Goal: Transaction & Acquisition: Obtain resource

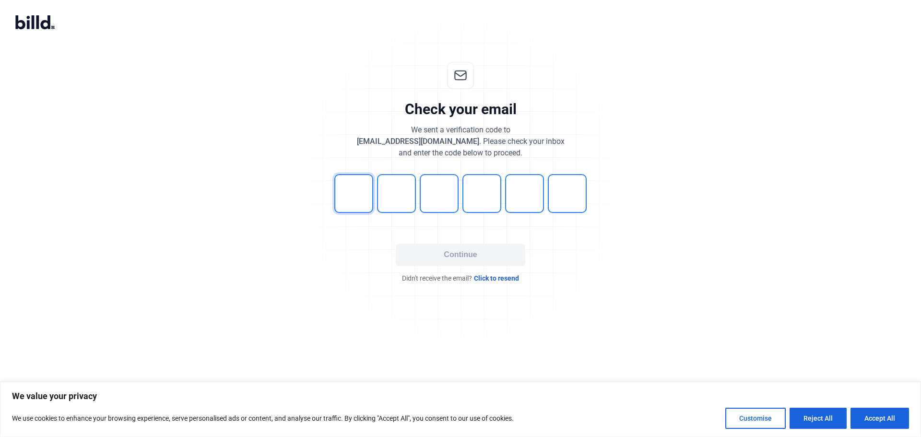
click at [356, 198] on input "tel" at bounding box center [353, 193] width 39 height 39
type input "2"
type input "3"
type input "0"
type input "9"
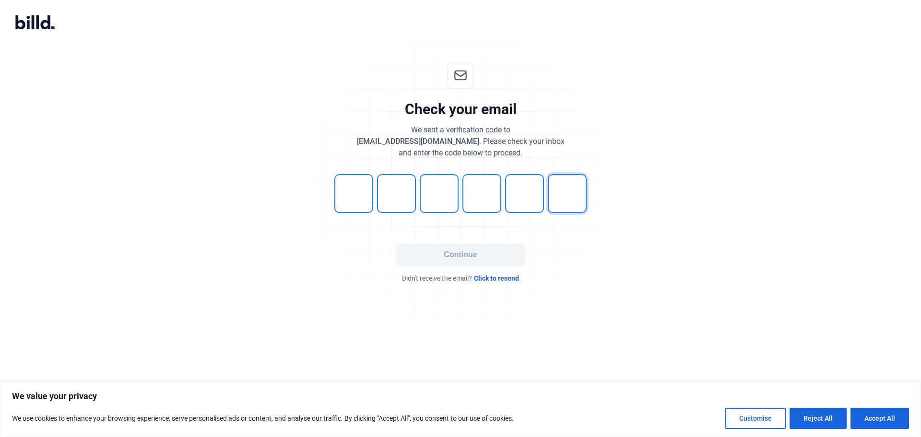
type input "4"
type input "1"
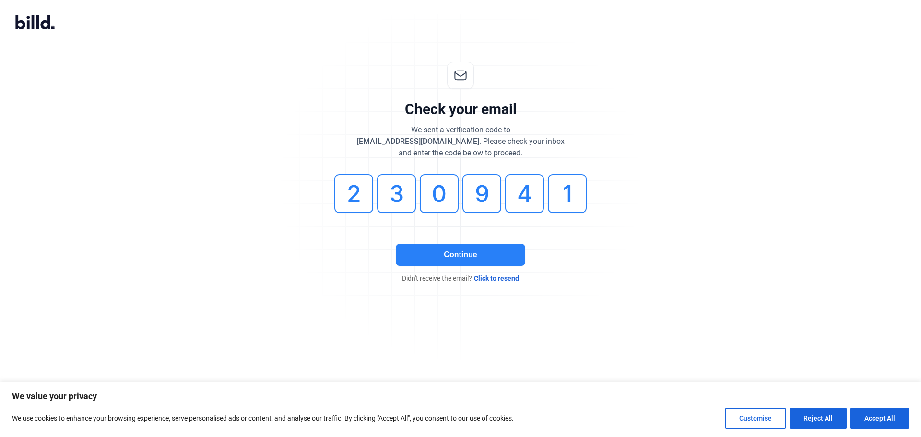
click at [479, 259] on button "Continue" at bounding box center [460, 255] width 129 height 22
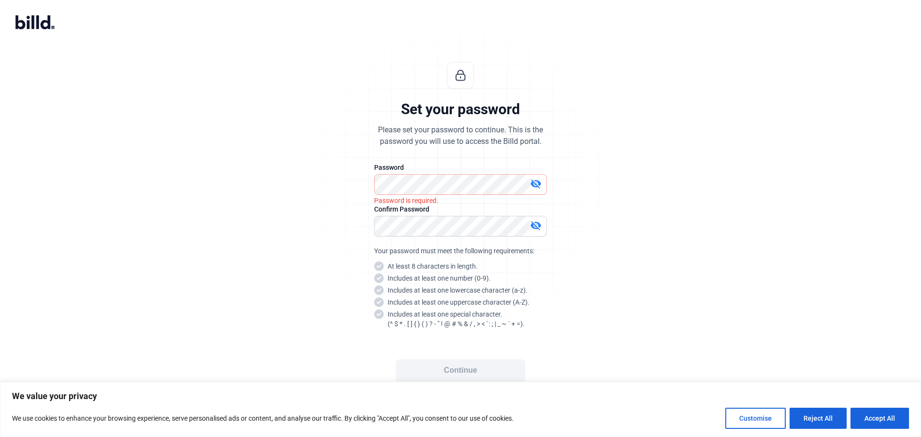
click at [534, 184] on mat-icon "visibility_off" at bounding box center [536, 184] width 12 height 12
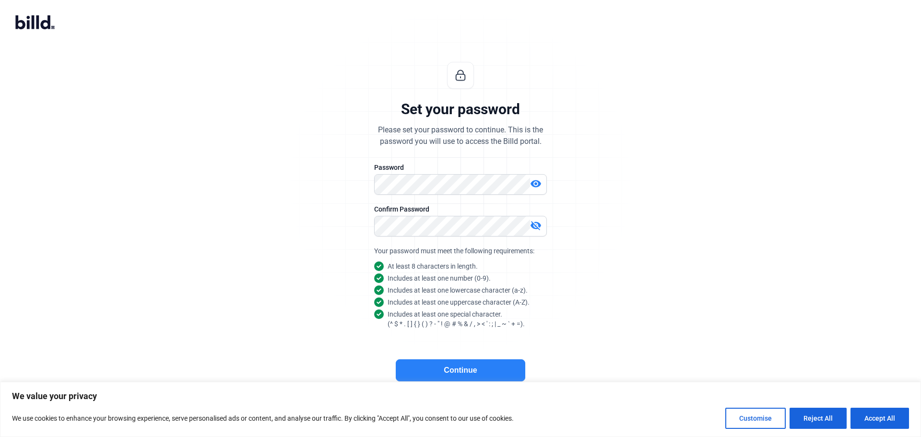
click at [571, 307] on div "Set your password Please set your password to continue. This is the password yo…" at bounding box center [460, 231] width 318 height 369
click at [534, 226] on mat-icon "visibility_off" at bounding box center [536, 226] width 12 height 12
click at [433, 373] on button "Continue" at bounding box center [460, 370] width 129 height 22
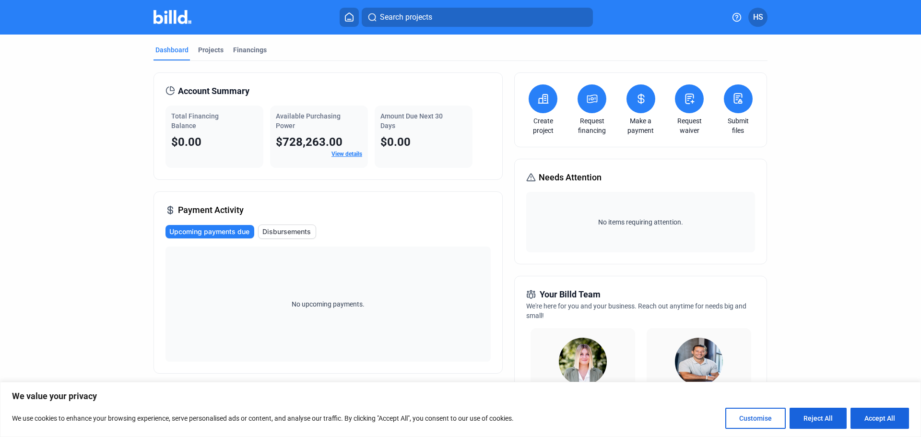
click at [637, 99] on icon at bounding box center [641, 99] width 12 height 12
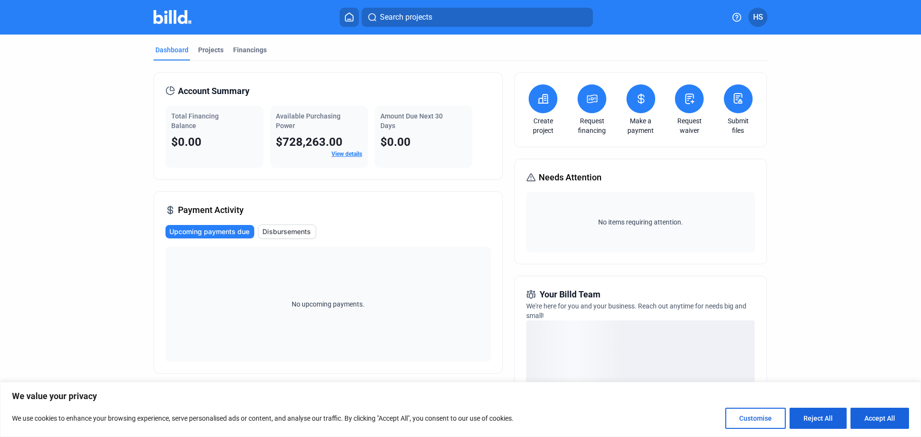
click at [587, 102] on icon at bounding box center [592, 99] width 12 height 12
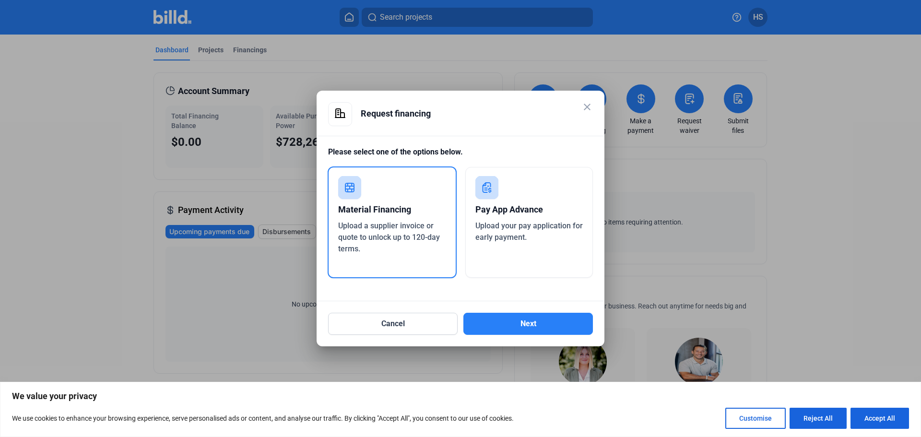
click at [376, 225] on span "Upload a supplier invoice or quote to unlock up to 120-day terms." at bounding box center [389, 237] width 102 height 32
click at [509, 327] on button "Next" at bounding box center [527, 324] width 129 height 22
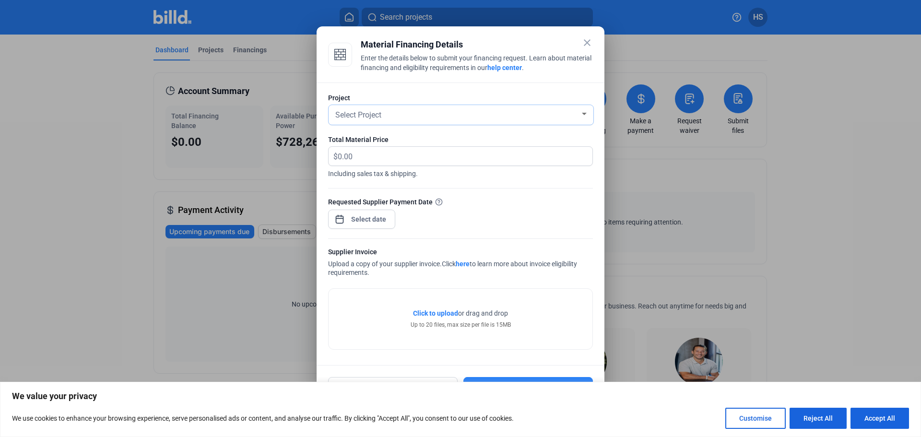
click at [584, 111] on div at bounding box center [584, 114] width 9 height 8
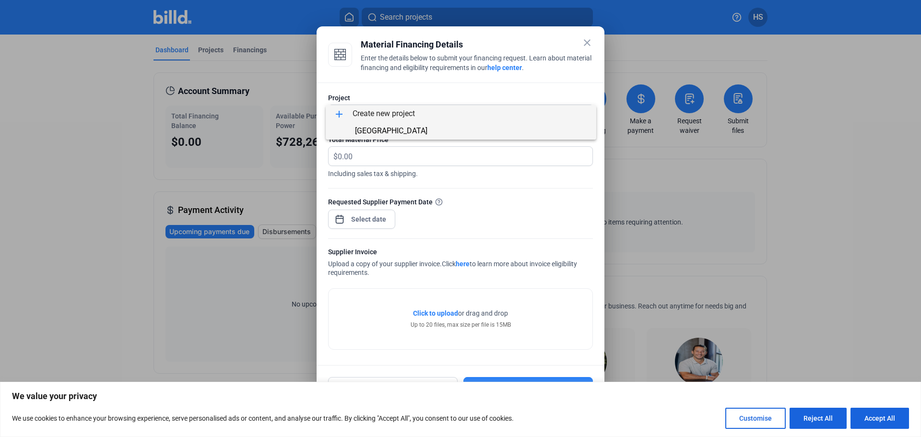
click at [392, 130] on span "[GEOGRAPHIC_DATA]" at bounding box center [391, 130] width 72 height 9
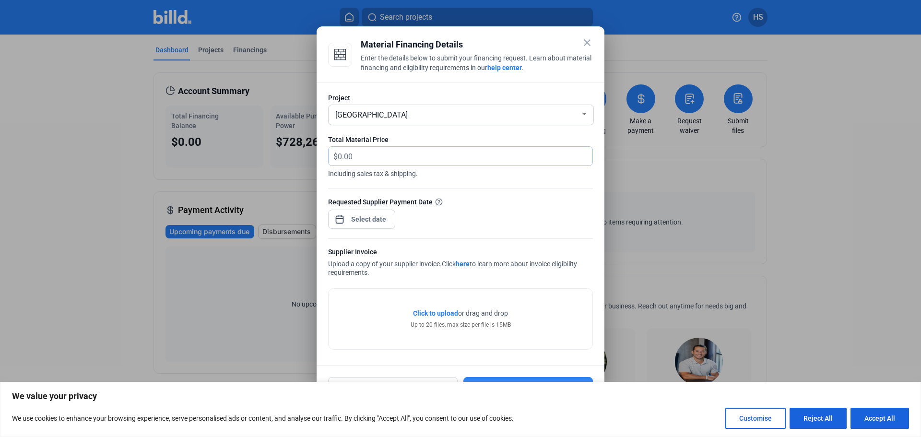
click at [363, 154] on input "text" at bounding box center [460, 156] width 244 height 19
type input "5,673.54"
click at [373, 220] on div "close Material Financing Details Enter the details below to submit your financi…" at bounding box center [460, 218] width 921 height 437
click at [367, 359] on span "29" at bounding box center [368, 359] width 17 height 17
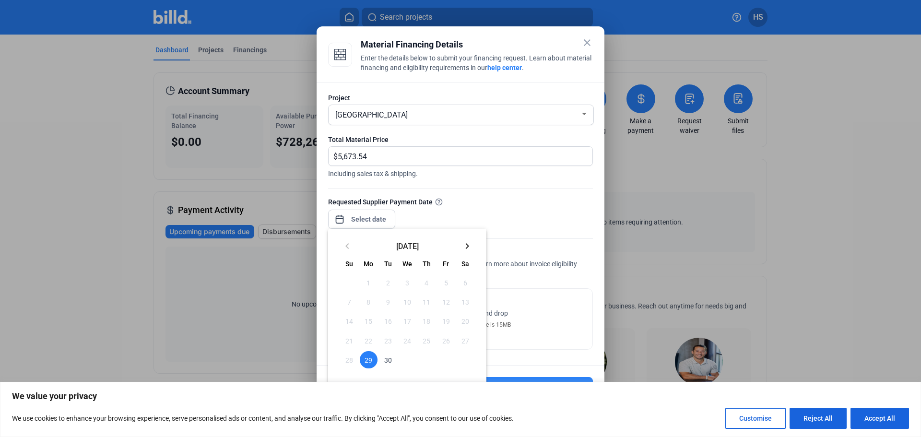
click at [363, 359] on span "29" at bounding box center [368, 359] width 17 height 17
click at [364, 358] on span "29" at bounding box center [368, 359] width 17 height 17
click at [366, 358] on span "29" at bounding box center [368, 359] width 17 height 17
drag, startPoint x: 918, startPoint y: 248, endPoint x: 919, endPoint y: 275, distance: 26.9
click at [906, 328] on div at bounding box center [460, 218] width 921 height 437
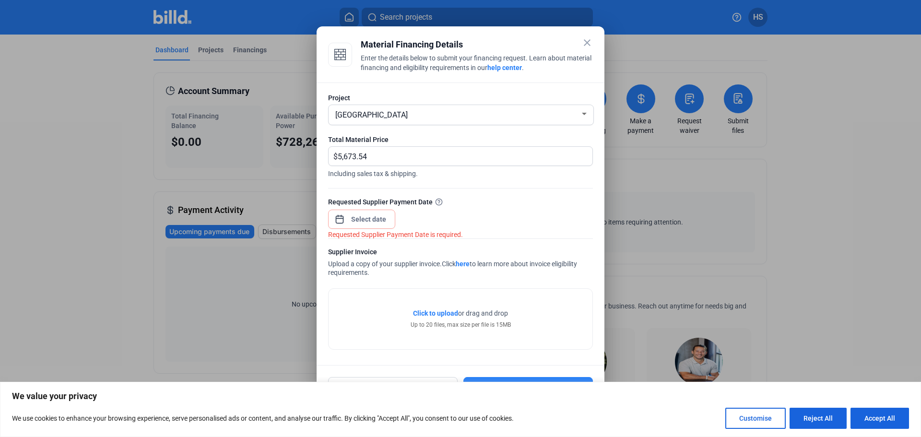
drag, startPoint x: 918, startPoint y: 268, endPoint x: 912, endPoint y: 314, distance: 46.5
click at [915, 314] on div at bounding box center [460, 218] width 921 height 437
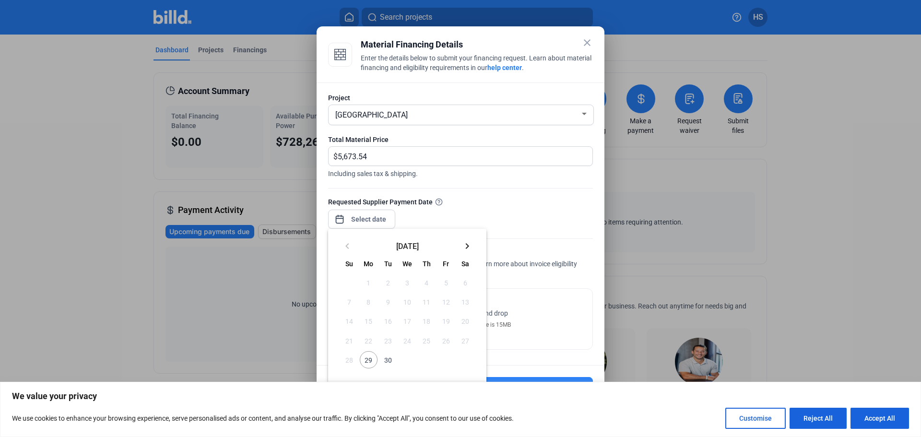
click at [374, 221] on div "close Material Financing Details Enter the details below to submit your financi…" at bounding box center [460, 218] width 921 height 437
click at [368, 358] on span "29" at bounding box center [368, 359] width 17 height 17
click at [367, 358] on span "29" at bounding box center [368, 359] width 17 height 17
click at [442, 209] on div at bounding box center [460, 218] width 921 height 437
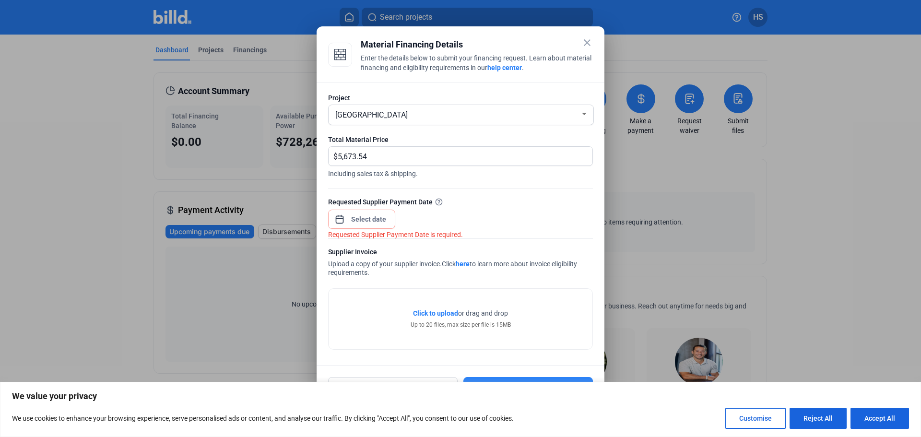
drag, startPoint x: 549, startPoint y: 39, endPoint x: 539, endPoint y: 23, distance: 18.7
click at [549, 22] on div "close Material Financing Details Enter the details below to submit your financi…" at bounding box center [460, 218] width 921 height 437
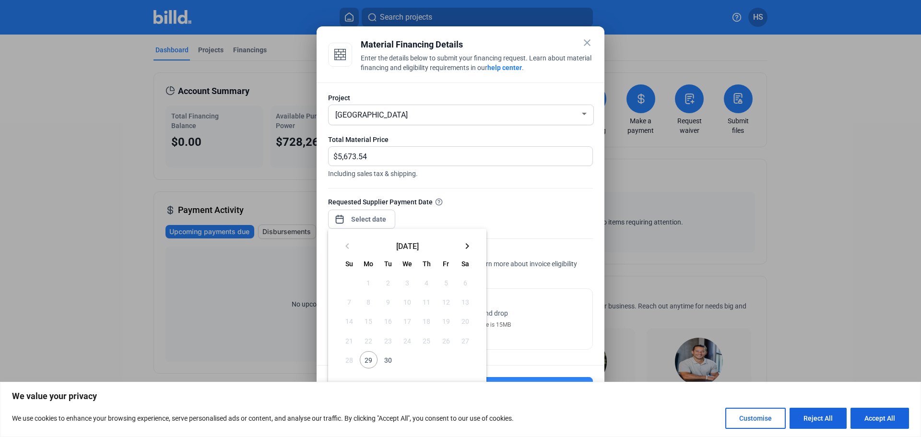
click at [359, 218] on div "close Material Financing Details Enter the details below to submit your financi…" at bounding box center [460, 218] width 921 height 437
click at [368, 362] on span "29" at bounding box center [368, 359] width 17 height 17
click at [563, 337] on div at bounding box center [460, 218] width 921 height 437
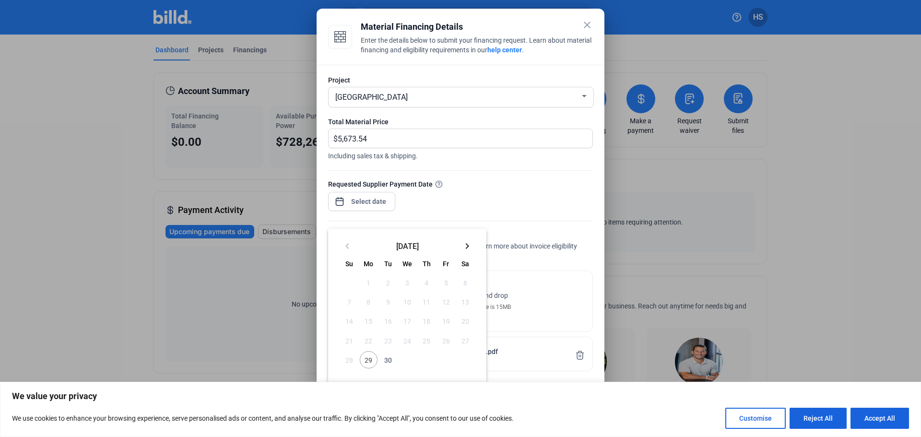
click at [583, 94] on div at bounding box center [460, 218] width 921 height 437
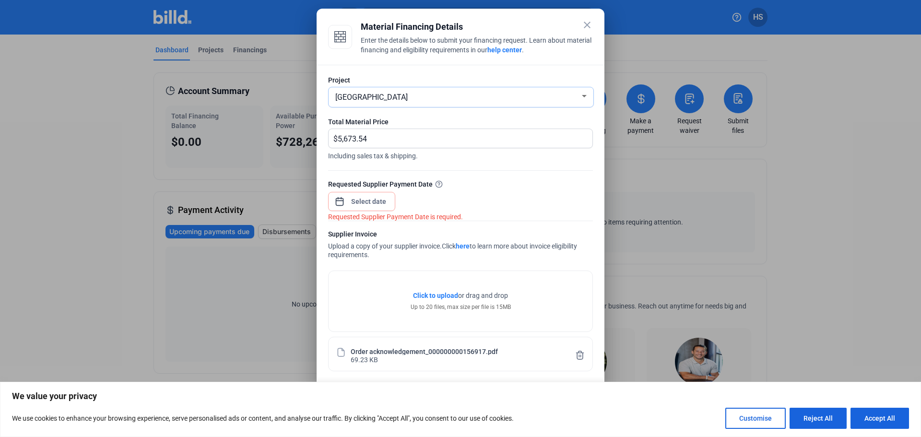
click at [583, 94] on div at bounding box center [584, 97] width 9 height 8
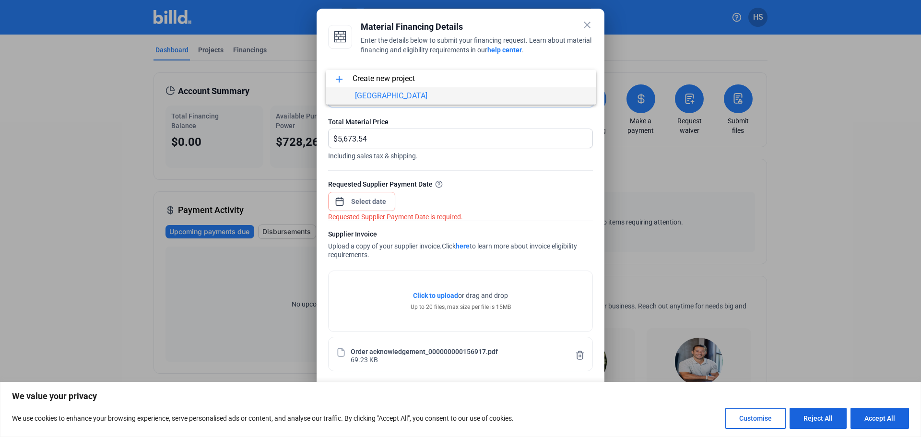
click at [583, 94] on span "[GEOGRAPHIC_DATA]" at bounding box center [460, 95] width 255 height 17
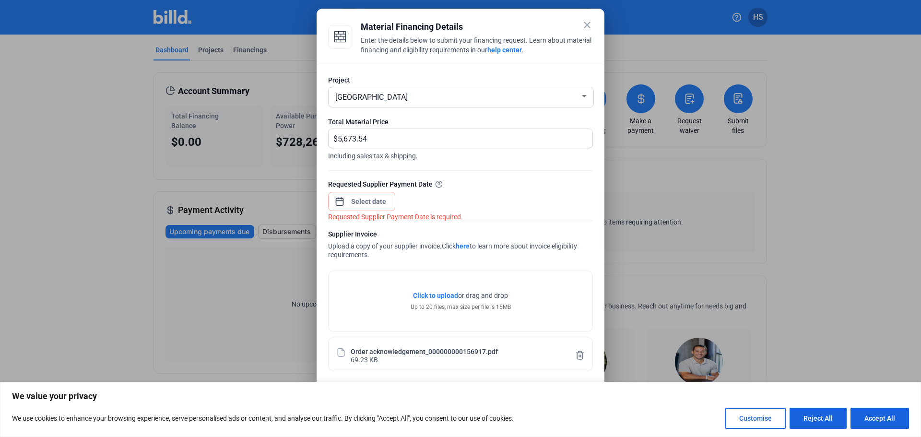
click at [589, 22] on mat-icon "close" at bounding box center [587, 25] width 12 height 12
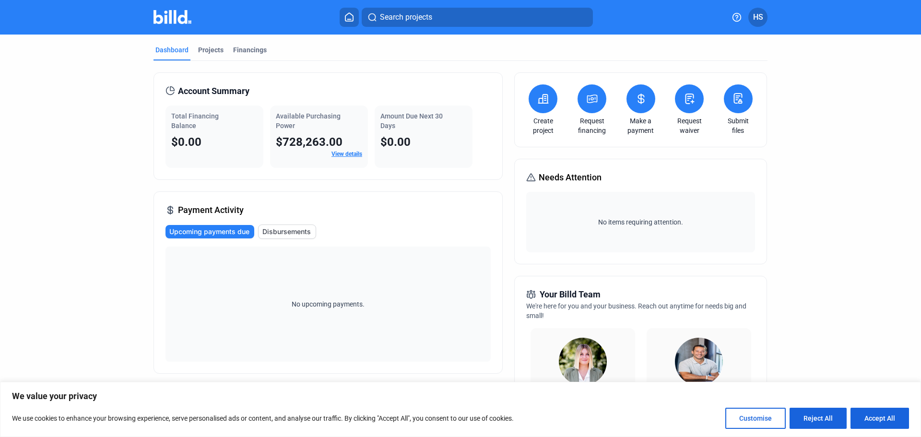
click at [170, 49] on div "Dashboard" at bounding box center [171, 50] width 33 height 10
click at [590, 96] on icon at bounding box center [592, 99] width 12 height 12
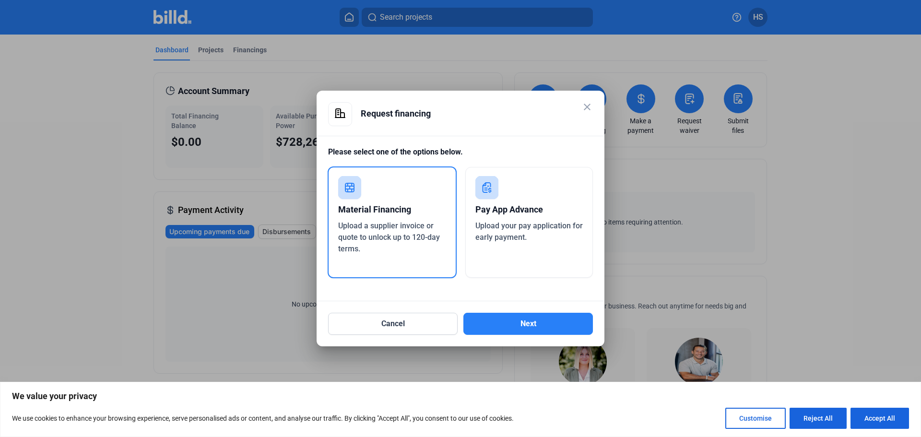
click at [386, 214] on div "Material Financing" at bounding box center [392, 209] width 108 height 21
click at [507, 326] on button "Next" at bounding box center [527, 324] width 129 height 22
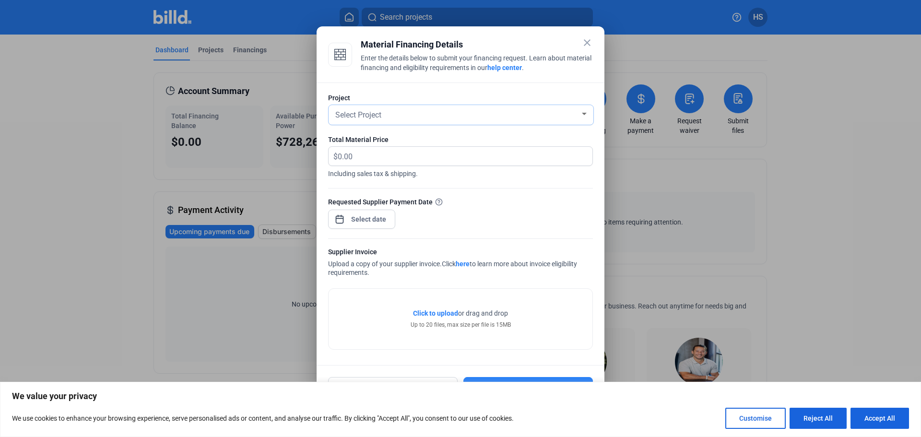
click at [585, 113] on div at bounding box center [584, 114] width 5 height 2
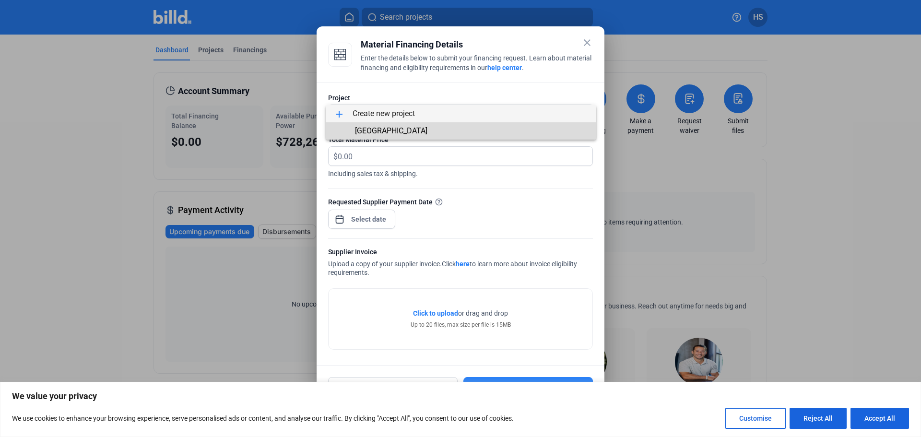
click at [409, 130] on span "[GEOGRAPHIC_DATA]" at bounding box center [391, 130] width 72 height 9
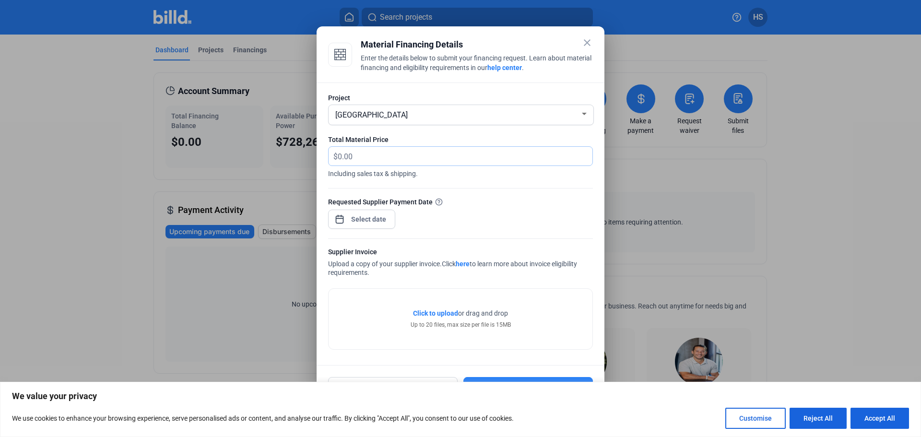
click at [356, 154] on input "text" at bounding box center [460, 156] width 244 height 19
type input "5,673.54"
click at [488, 204] on div "Requested Supplier Payment Date" at bounding box center [460, 202] width 265 height 10
click at [380, 219] on div "close Material Financing Details Enter the details below to submit your financi…" at bounding box center [460, 218] width 921 height 437
click at [367, 361] on span "29" at bounding box center [368, 359] width 17 height 17
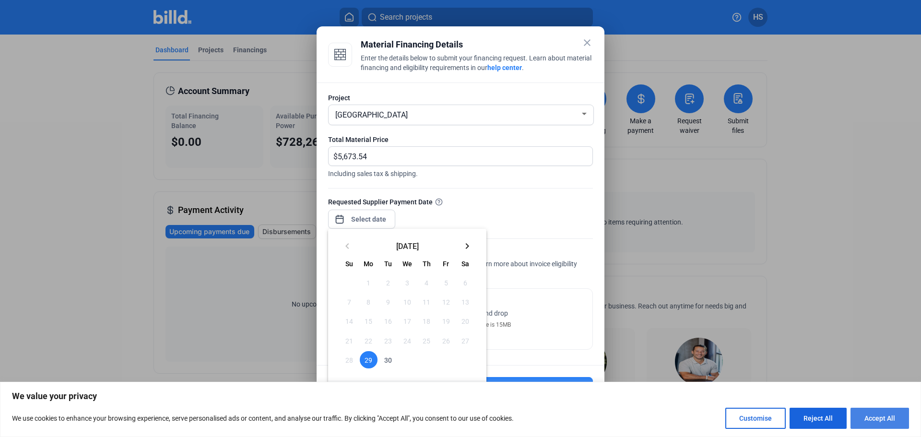
click at [875, 415] on button "Accept All" at bounding box center [879, 418] width 58 height 21
checkbox input "true"
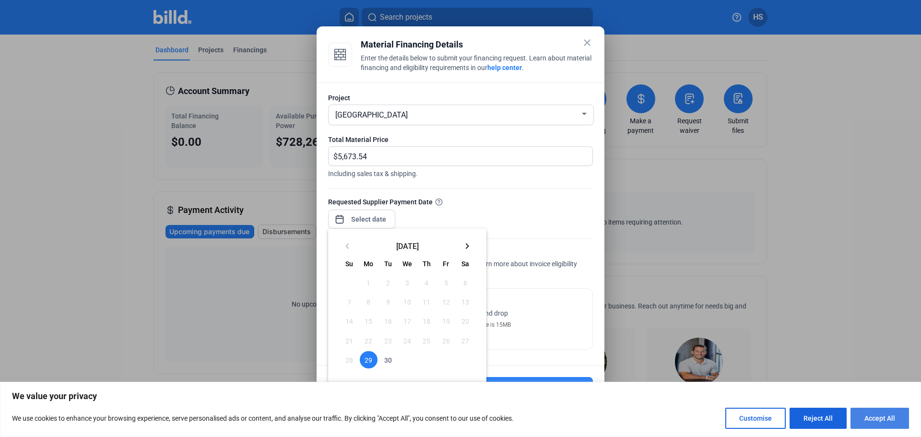
checkbox input "true"
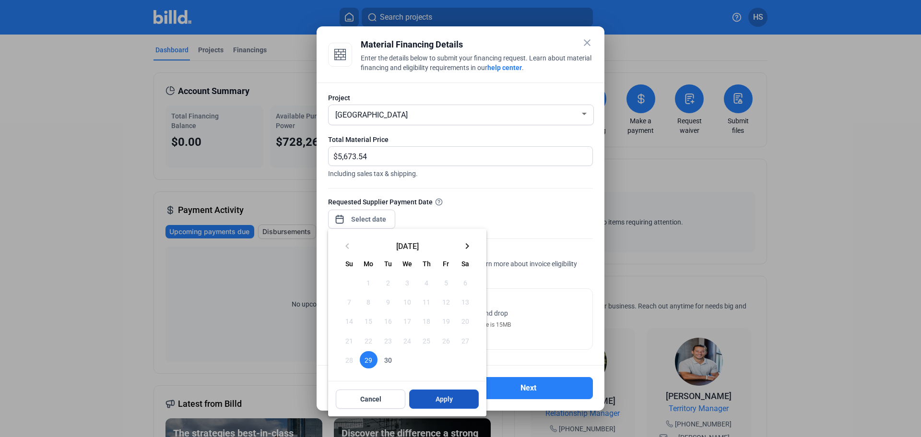
click at [424, 399] on button "Apply" at bounding box center [444, 398] width 70 height 19
type input "[DATE]"
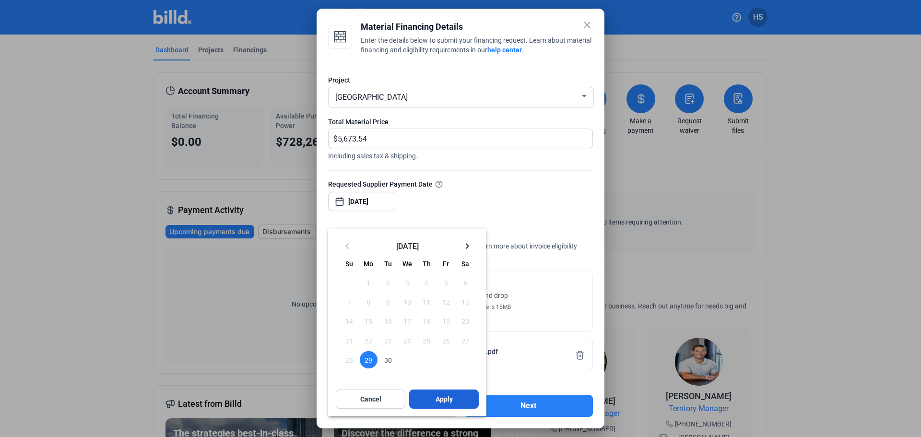
click at [440, 399] on span "Apply" at bounding box center [443, 399] width 17 height 10
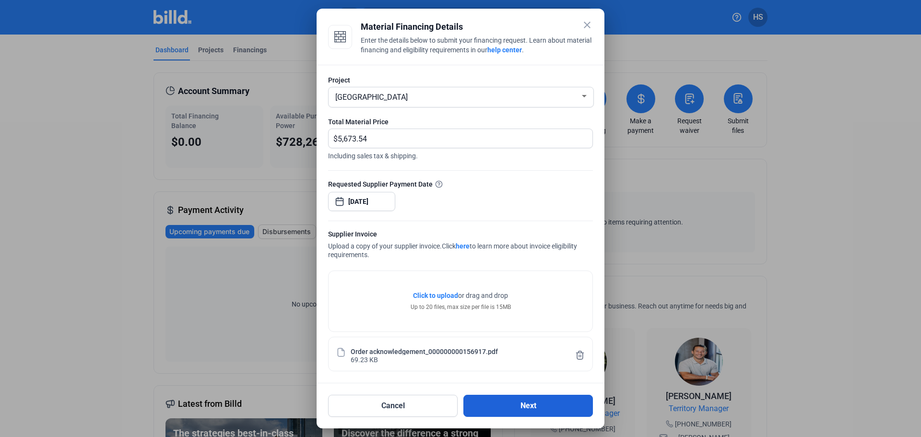
click at [500, 409] on button "Next" at bounding box center [527, 406] width 129 height 22
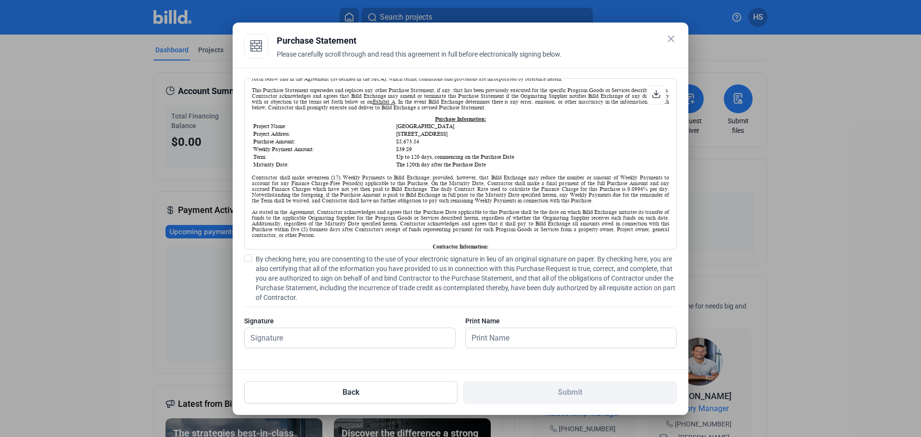
scroll to position [90, 0]
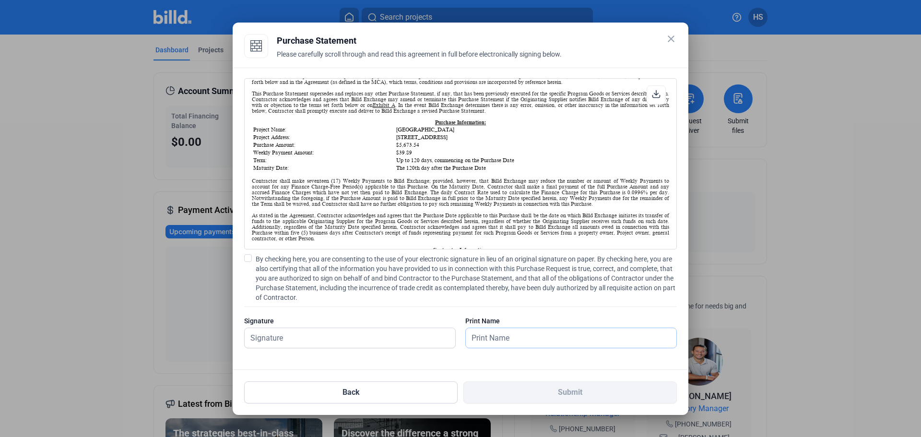
click at [480, 338] on input "text" at bounding box center [571, 338] width 211 height 20
click at [271, 335] on input "text" at bounding box center [350, 338] width 211 height 20
click at [269, 334] on input "text" at bounding box center [350, 338] width 211 height 20
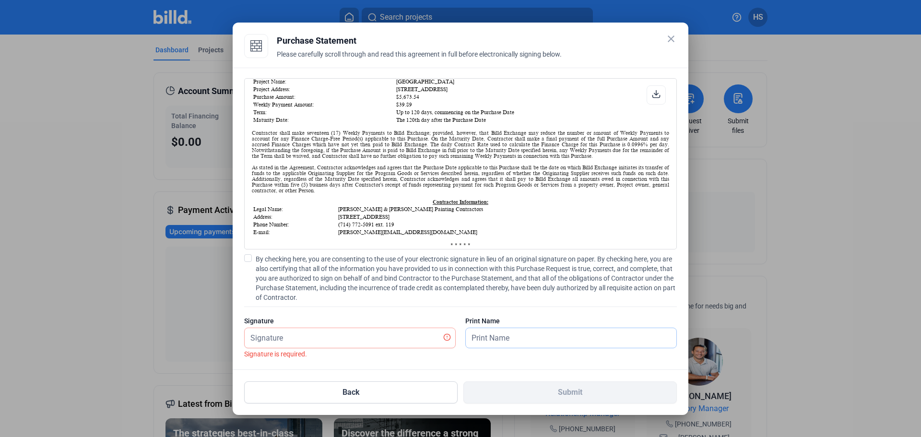
click at [478, 335] on input "text" at bounding box center [571, 338] width 211 height 20
click at [270, 338] on input "text" at bounding box center [350, 338] width 211 height 20
type input "[PERSON_NAME]"
click at [477, 335] on input "text" at bounding box center [571, 338] width 211 height 20
type input "[PERSON_NAME]"
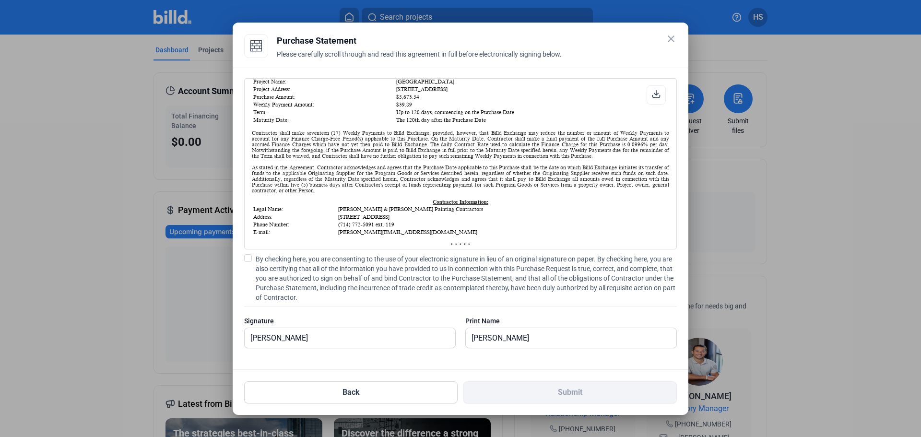
click at [605, 286] on span "By checking here, you are consenting to the use of your electronic signature in…" at bounding box center [466, 278] width 421 height 48
click at [0, 0] on input "By checking here, you are consenting to the use of your electronic signature in…" at bounding box center [0, 0] width 0 height 0
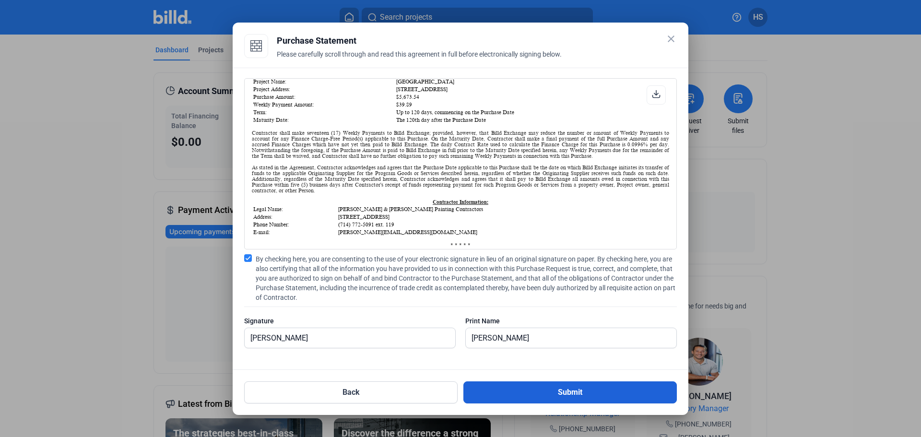
click at [584, 390] on button "Submit" at bounding box center [569, 392] width 213 height 22
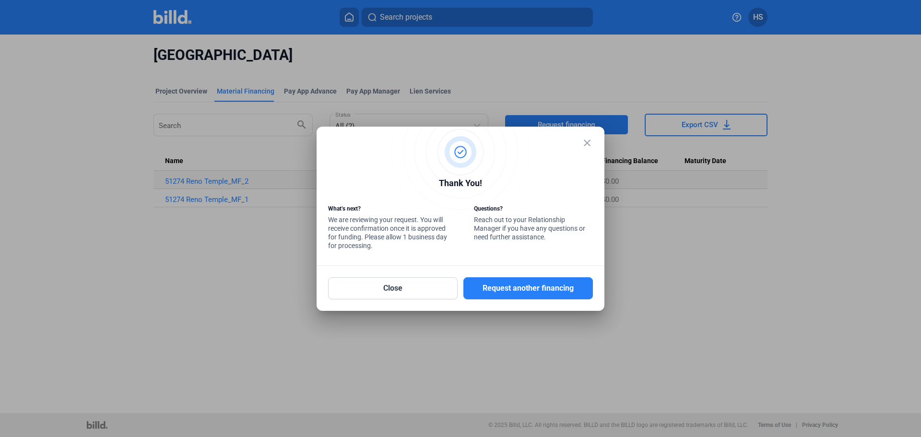
click at [586, 138] on mat-icon "close" at bounding box center [587, 143] width 12 height 12
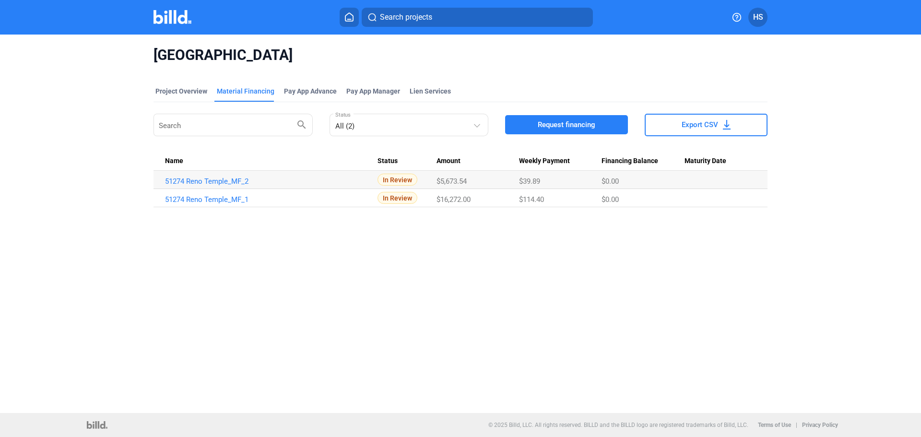
click at [756, 17] on span "HS" at bounding box center [758, 18] width 10 height 12
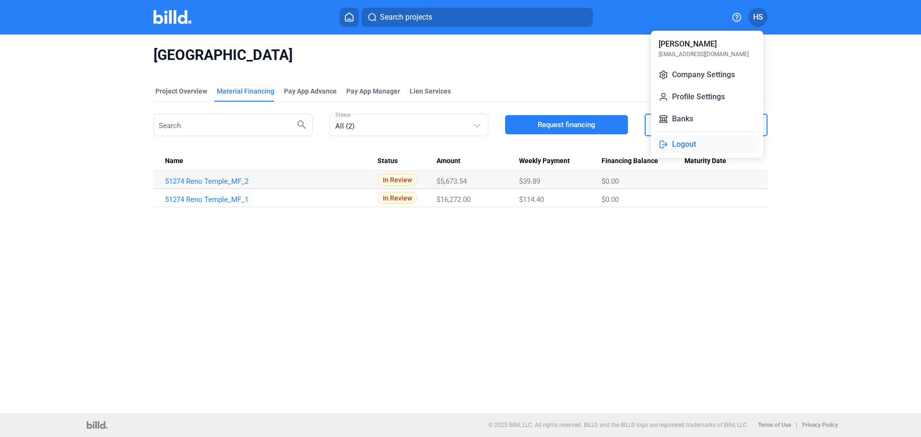
click at [672, 146] on button "Logout" at bounding box center [707, 144] width 105 height 19
